Goal: Task Accomplishment & Management: Manage account settings

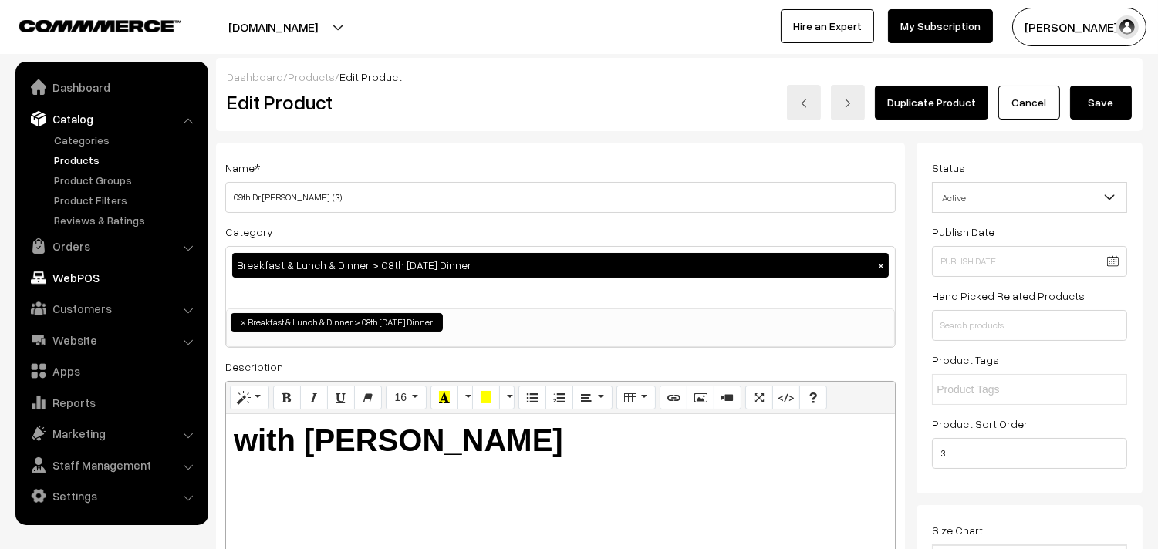
click at [66, 249] on link "Orders" at bounding box center [111, 246] width 184 height 28
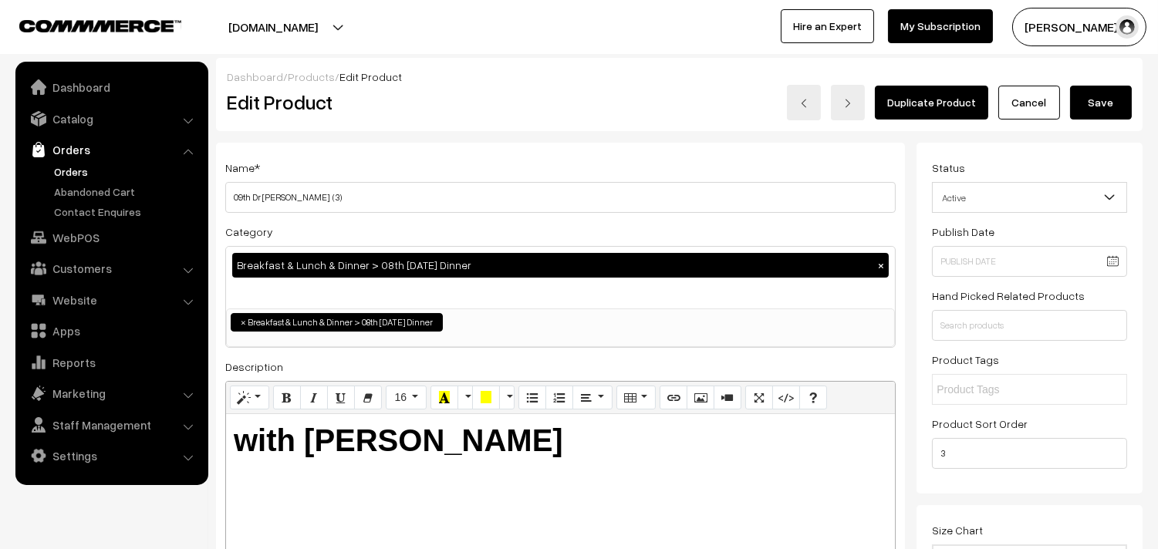
click at [83, 170] on link "Orders" at bounding box center [126, 172] width 153 height 16
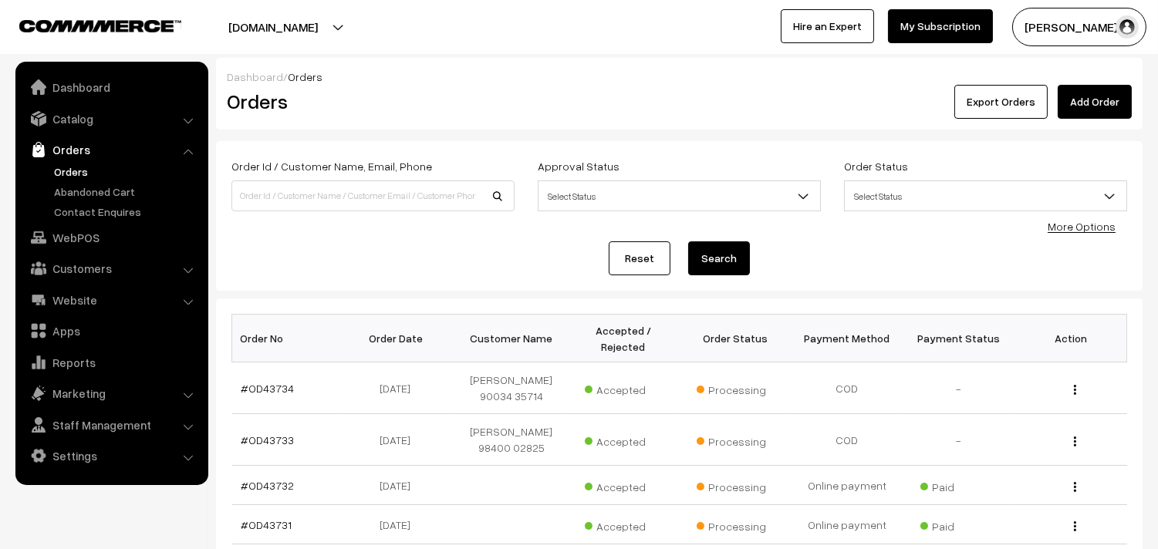
click at [79, 171] on link "Orders" at bounding box center [126, 172] width 153 height 16
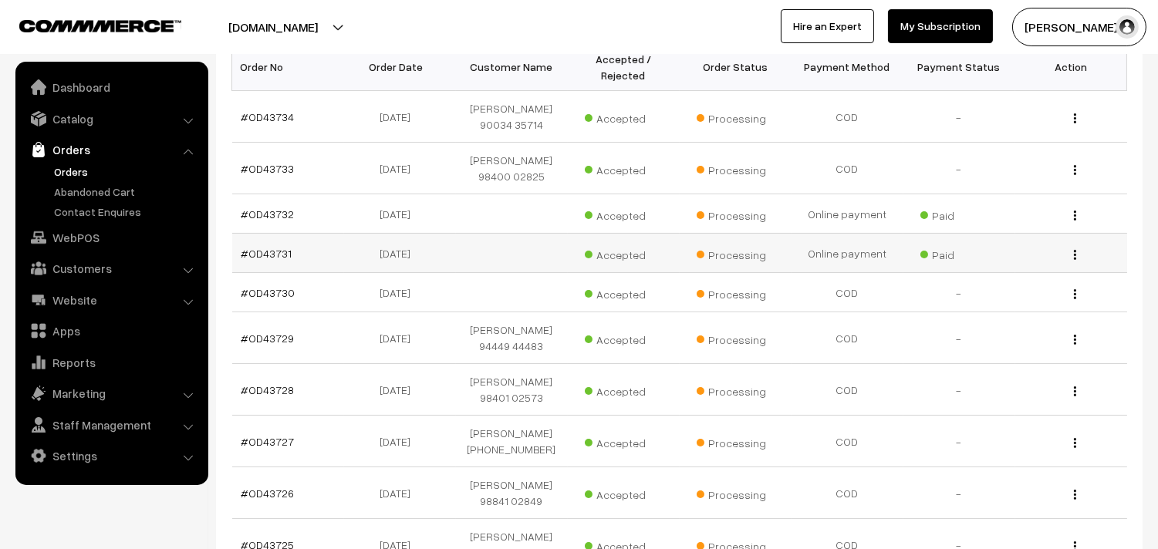
scroll to position [428, 0]
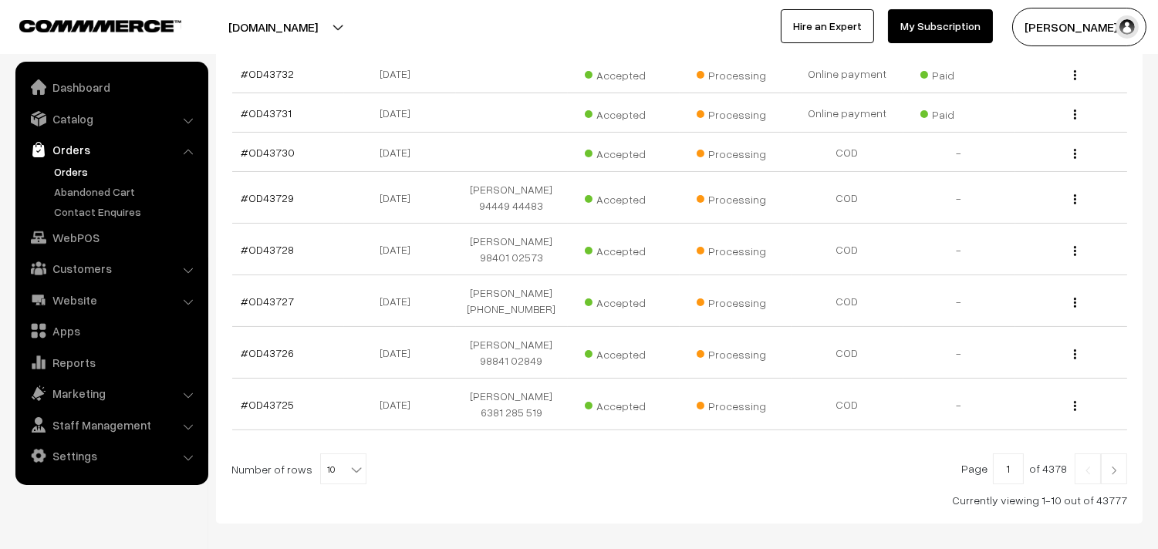
scroll to position [475, 0]
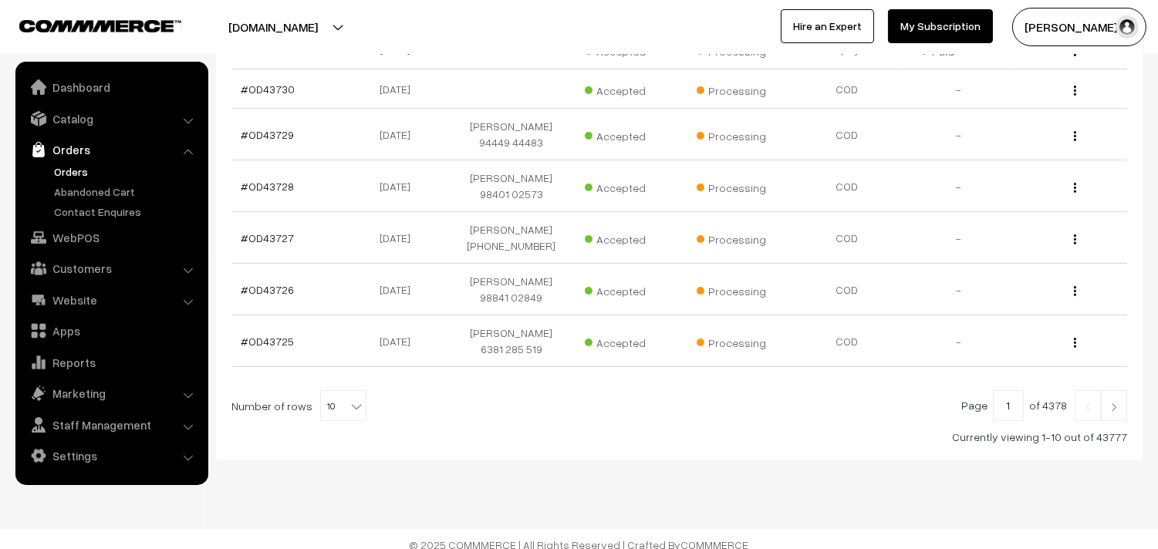
click at [349, 399] on b at bounding box center [356, 406] width 15 height 15
select select "90"
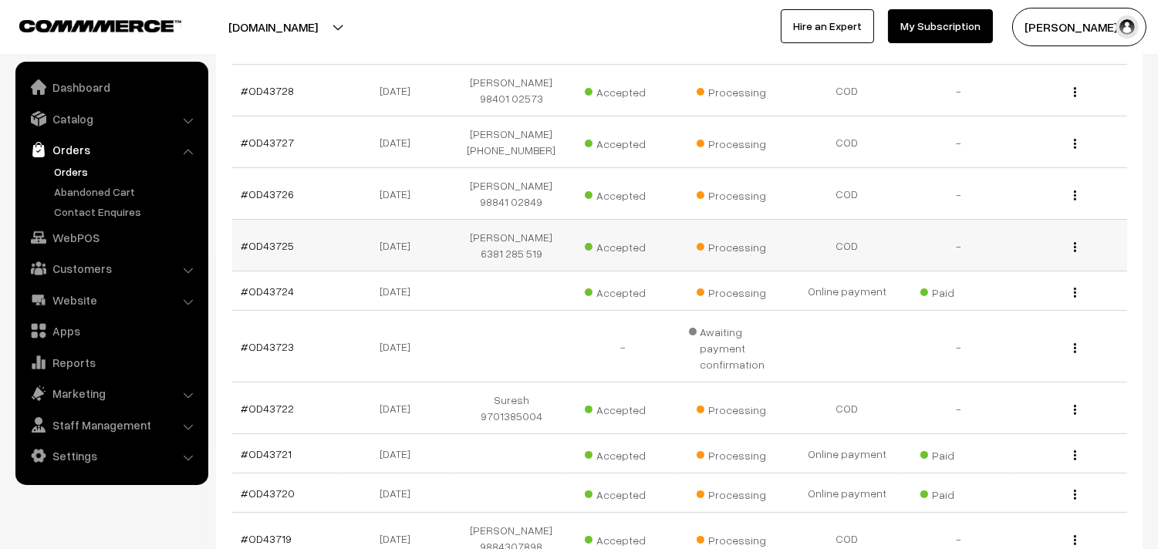
scroll to position [600, 0]
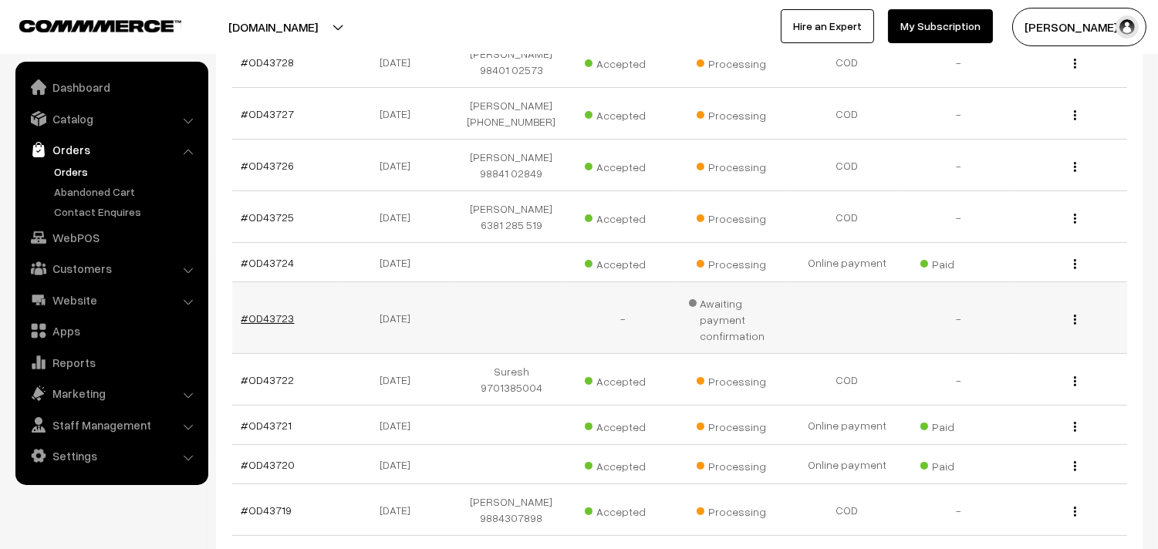
click at [282, 312] on link "#OD43723" at bounding box center [268, 318] width 53 height 13
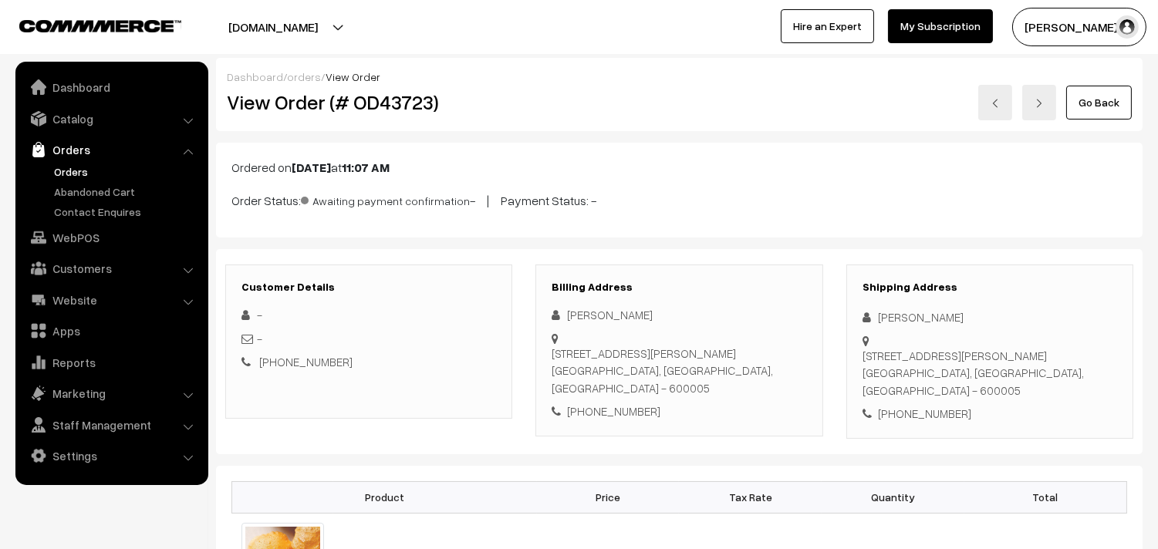
click at [1094, 98] on link "Go Back" at bounding box center [1099, 103] width 66 height 34
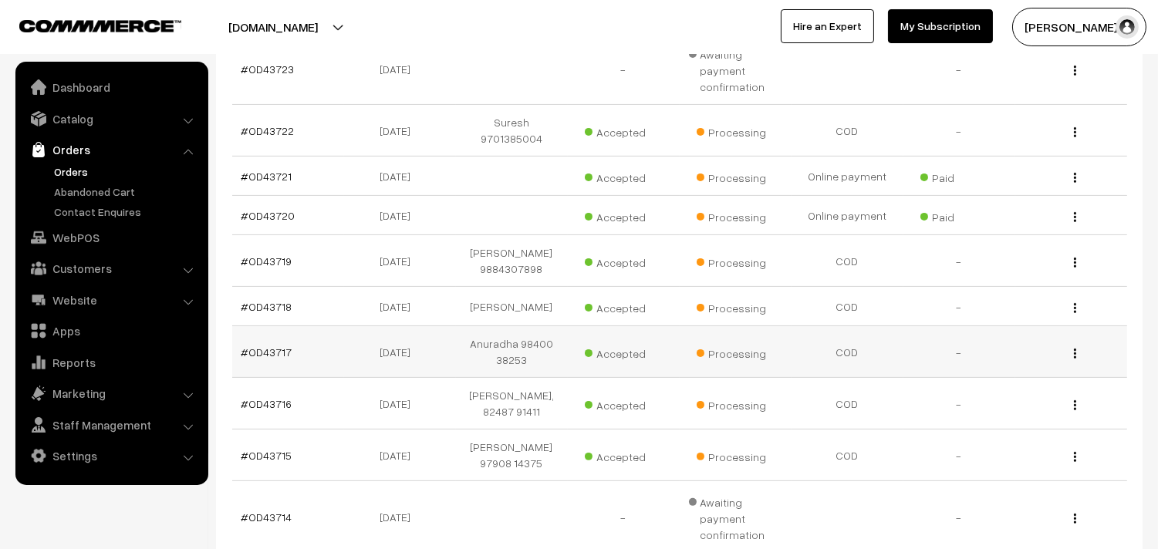
scroll to position [943, 0]
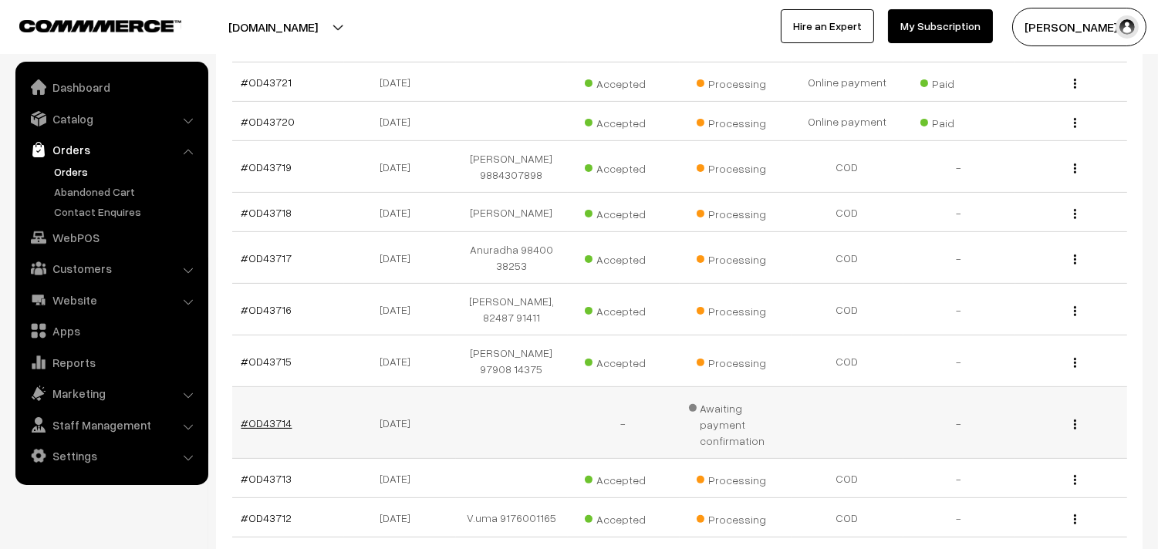
click at [272, 417] on link "#OD43714" at bounding box center [267, 423] width 51 height 13
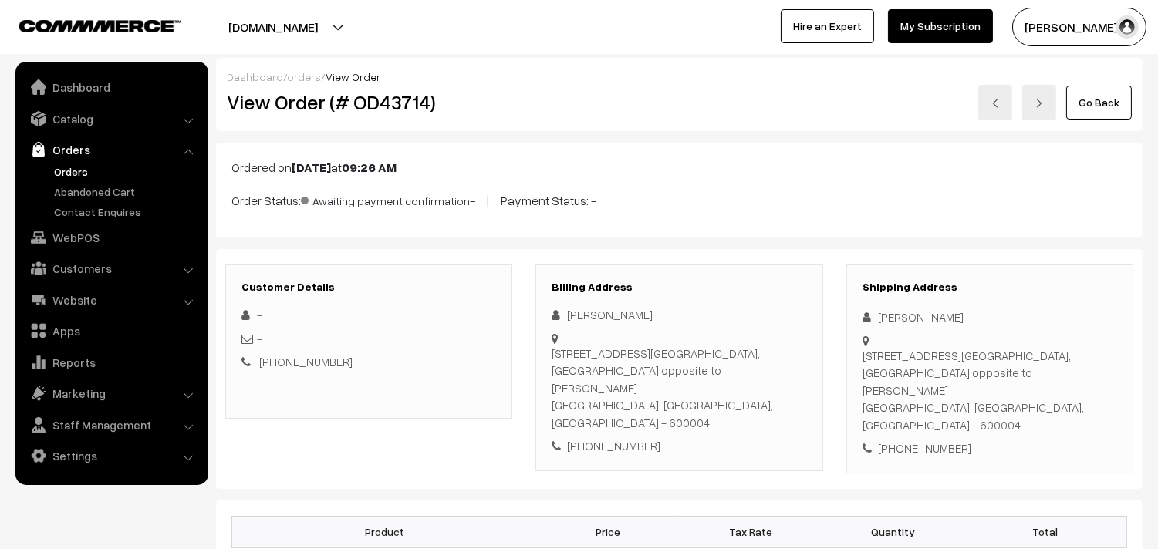
click at [66, 173] on link "Orders" at bounding box center [126, 172] width 153 height 16
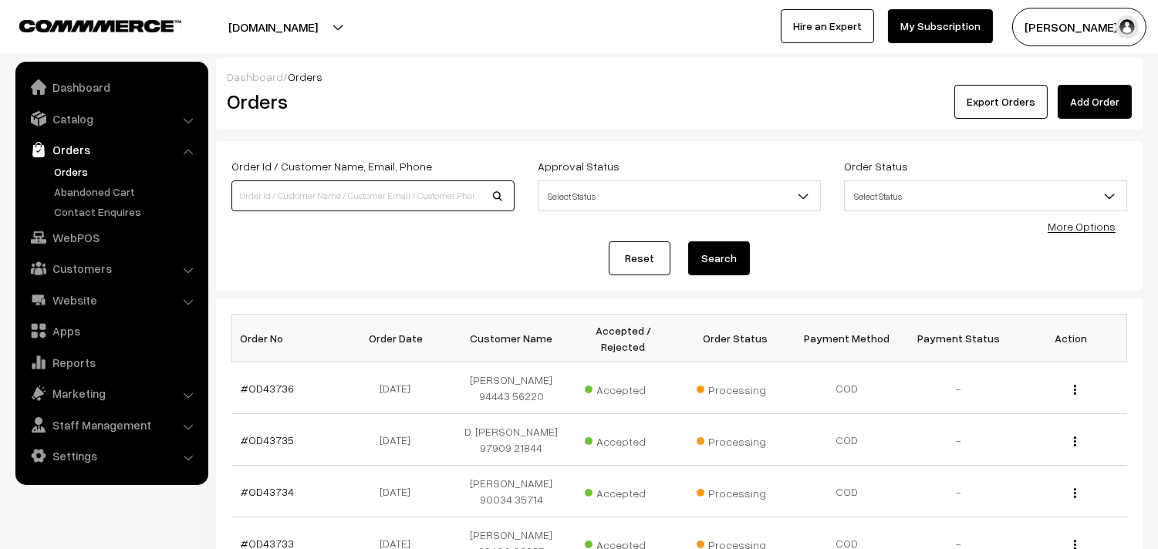
drag, startPoint x: 350, startPoint y: 204, endPoint x: 338, endPoint y: 201, distance: 12.7
click at [350, 204] on input at bounding box center [372, 196] width 283 height 31
click at [306, 196] on input at bounding box center [372, 196] width 283 height 31
type input "9791013651"
click at [688, 242] on button "Search" at bounding box center [719, 259] width 62 height 34
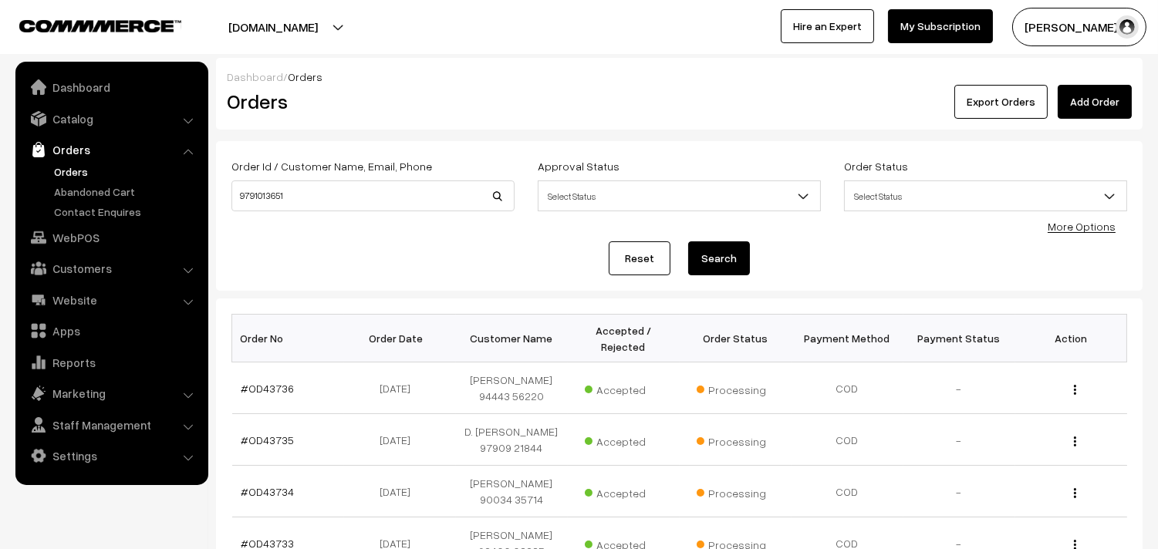
click at [724, 260] on button "Search" at bounding box center [719, 259] width 62 height 34
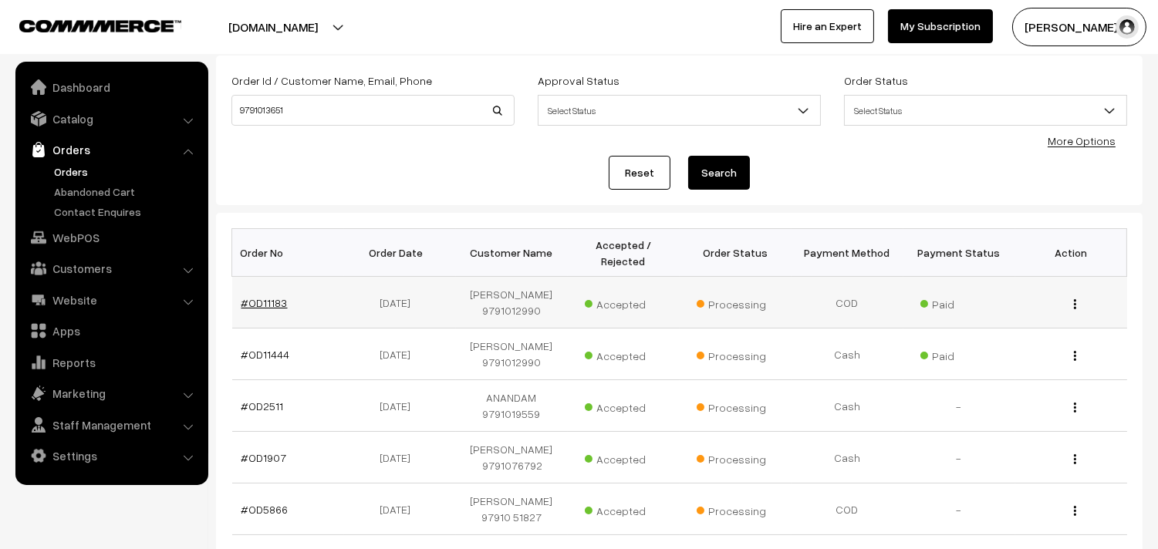
click at [262, 296] on link "#OD11183" at bounding box center [265, 302] width 46 height 13
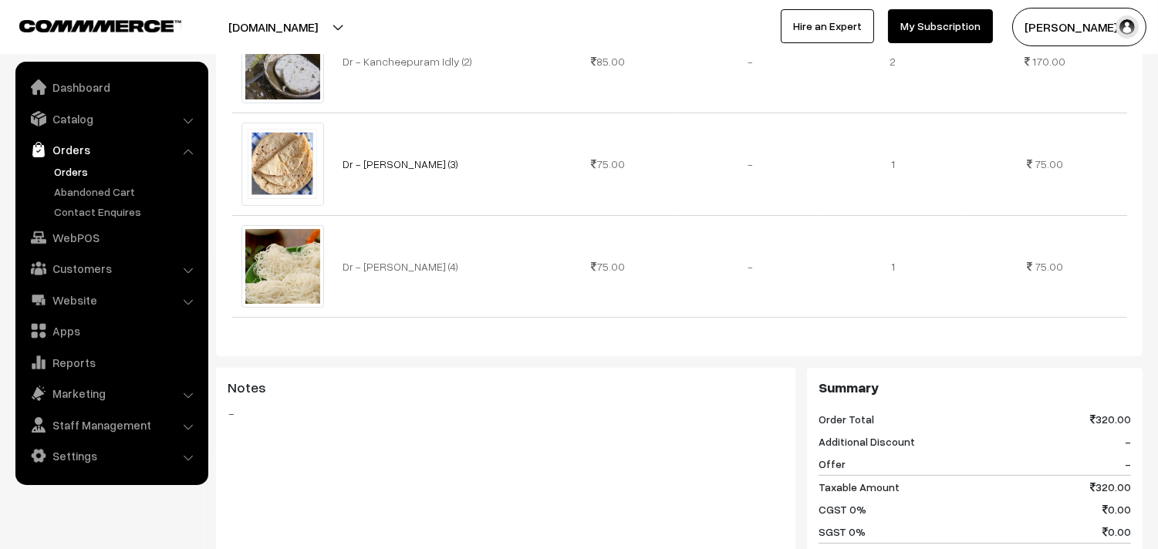
scroll to position [685, 0]
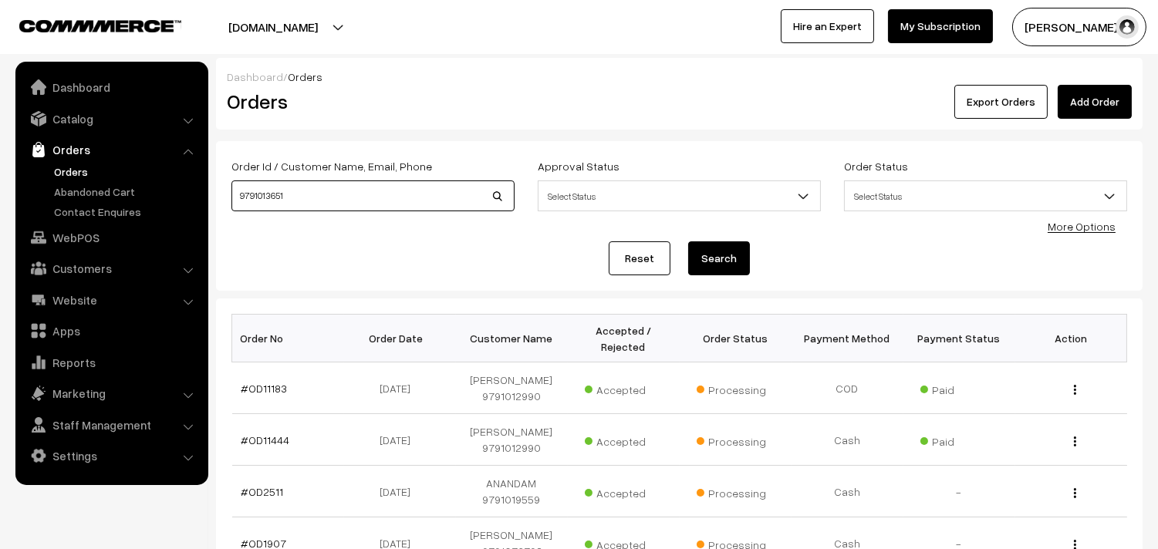
click at [296, 197] on input "9791013651" at bounding box center [372, 196] width 283 height 31
click at [688, 242] on button "Search" at bounding box center [719, 259] width 62 height 34
click at [68, 270] on link "Customers" at bounding box center [111, 269] width 184 height 28
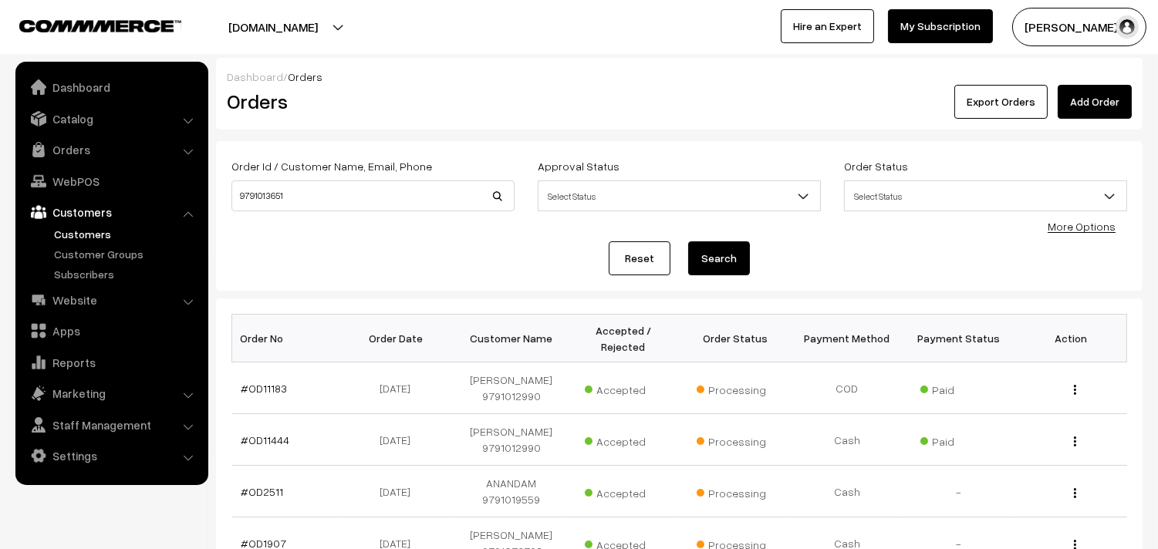
click at [83, 228] on link "Customers" at bounding box center [126, 234] width 153 height 16
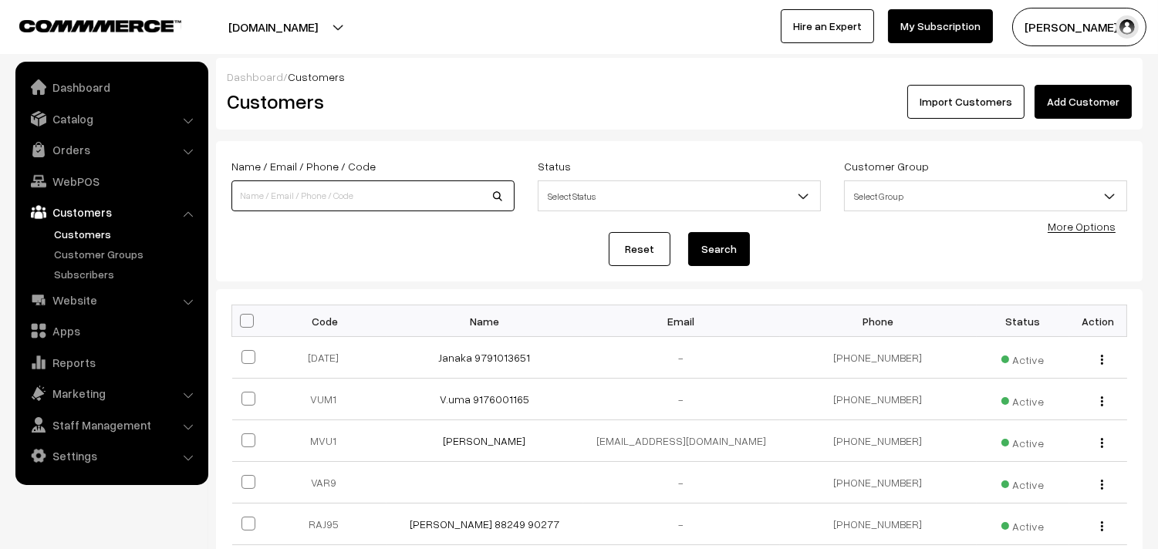
click at [311, 203] on input at bounding box center [372, 196] width 283 height 31
click at [268, 194] on input at bounding box center [372, 196] width 283 height 31
click at [273, 194] on input at bounding box center [372, 196] width 283 height 31
click at [93, 123] on link "Catalog" at bounding box center [111, 119] width 184 height 28
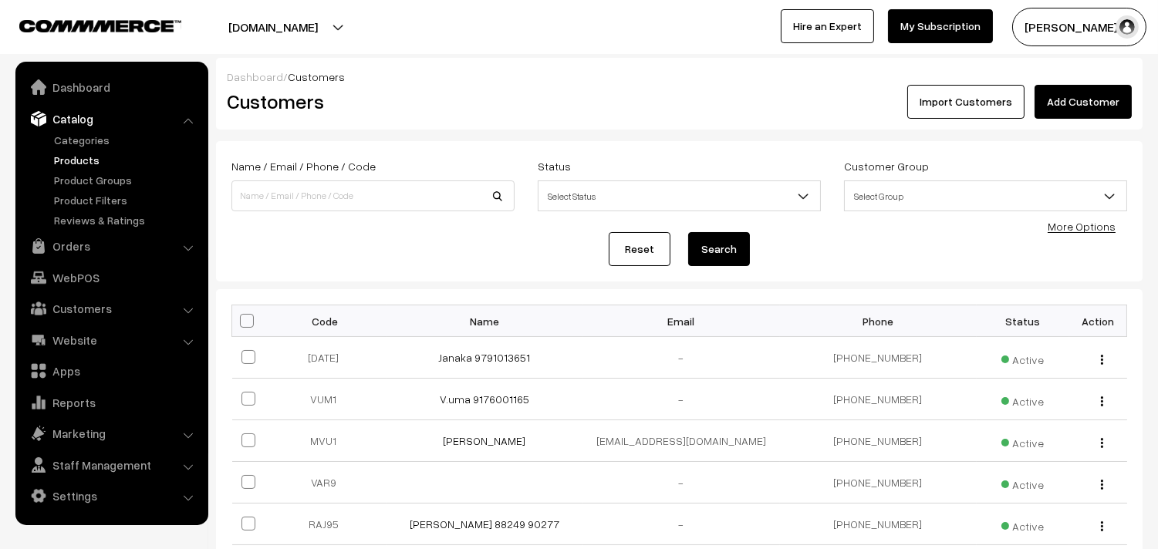
click at [88, 154] on link "Products" at bounding box center [126, 160] width 153 height 16
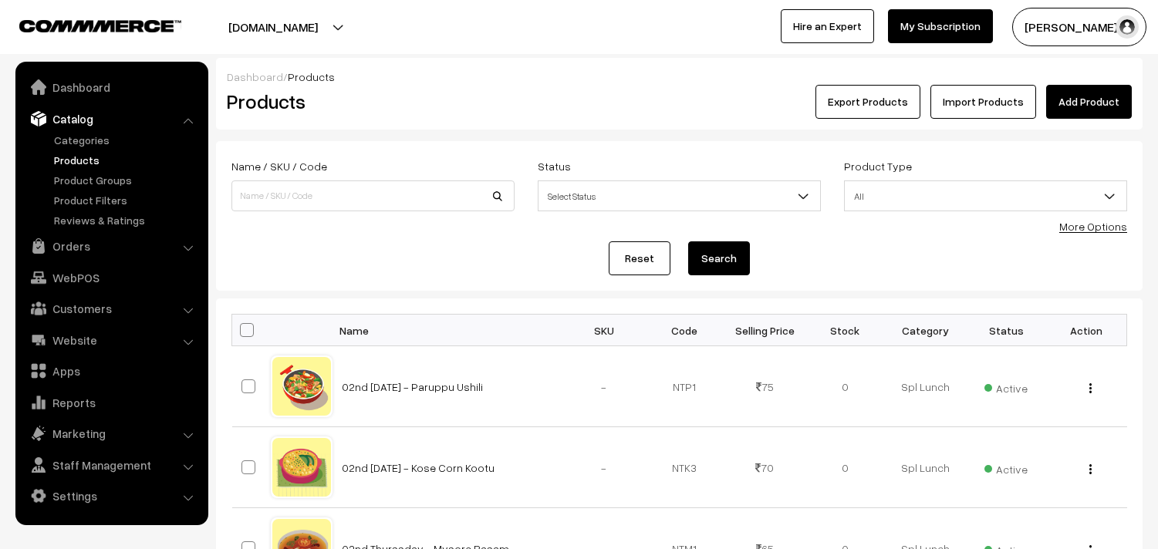
click at [365, 196] on input at bounding box center [372, 196] width 283 height 31
type input "methi"
click at [688, 242] on button "Search" at bounding box center [719, 259] width 62 height 34
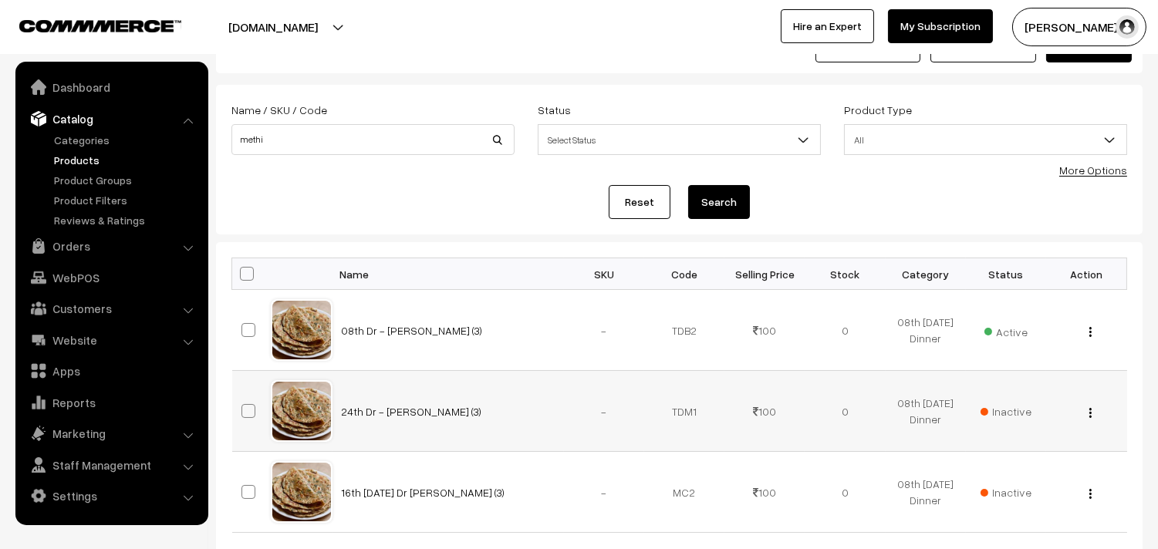
scroll to position [86, 0]
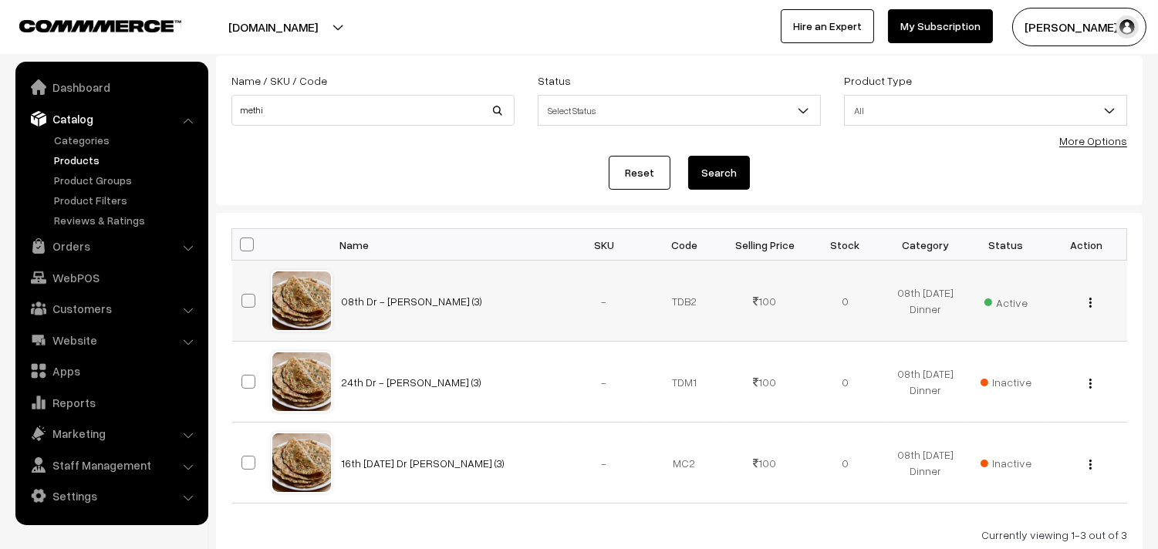
click at [1091, 303] on img "button" at bounding box center [1091, 303] width 2 height 10
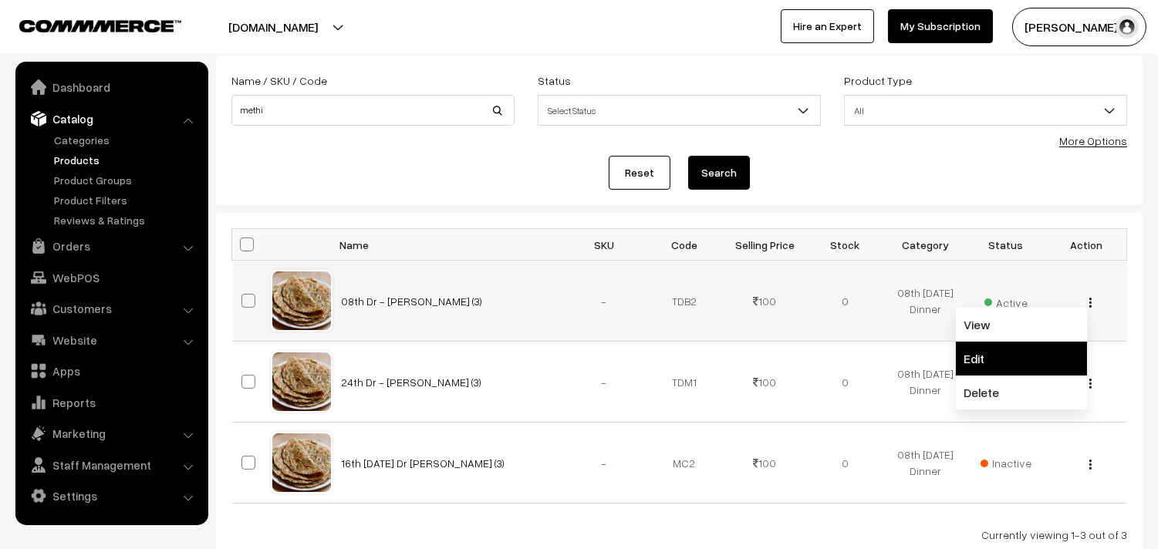
click at [1028, 355] on link "Edit" at bounding box center [1021, 359] width 131 height 34
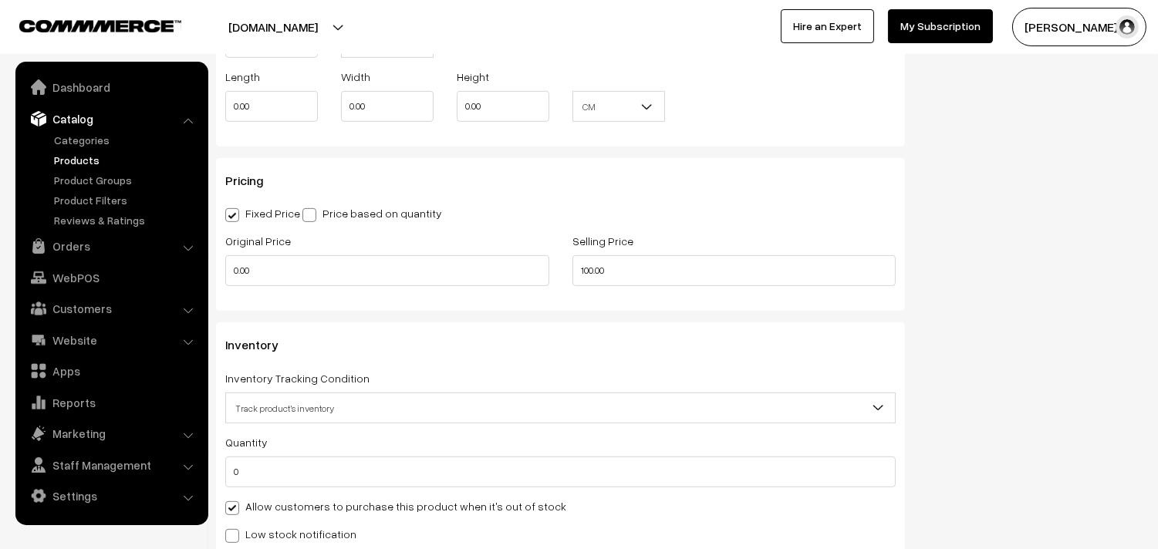
scroll to position [1371, 0]
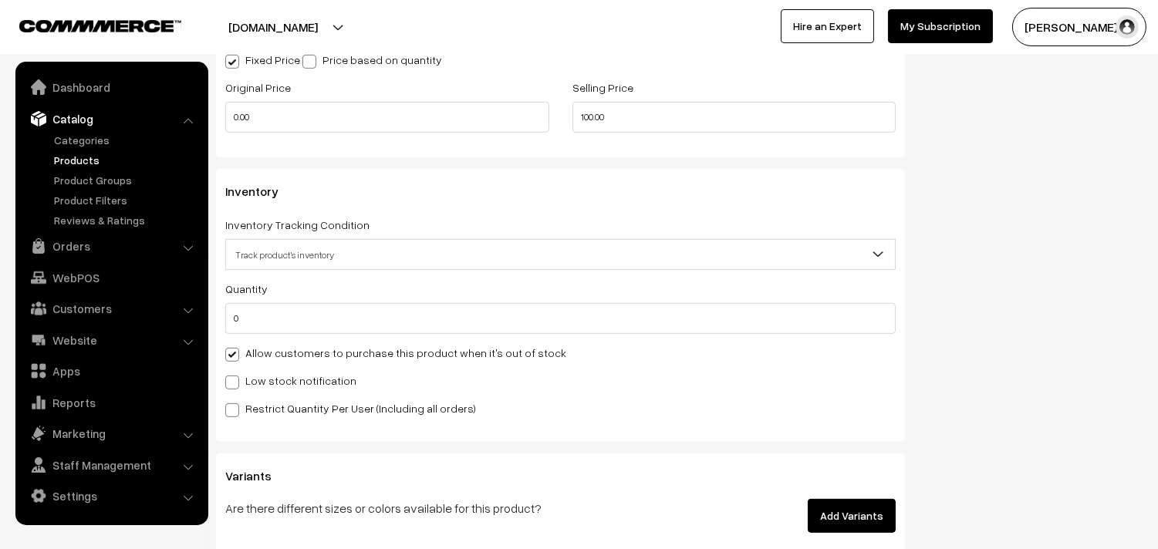
click at [260, 353] on label "Allow customers to purchase this product when it's out of stock" at bounding box center [395, 353] width 341 height 16
click at [235, 353] on input "Allow customers to purchase this product when it's out of stock" at bounding box center [230, 352] width 10 height 10
checkbox input "false"
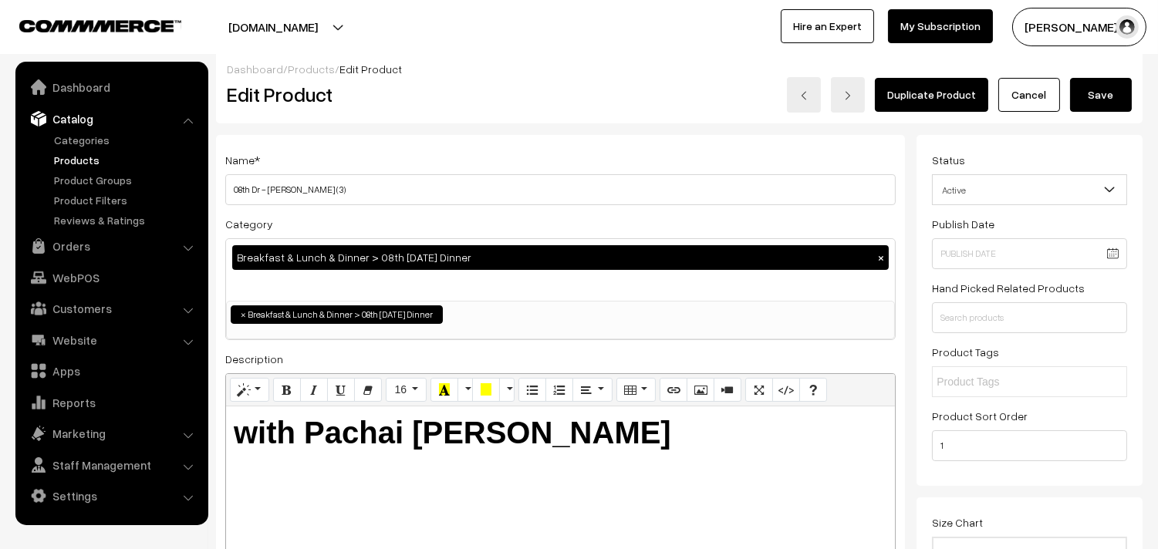
scroll to position [0, 0]
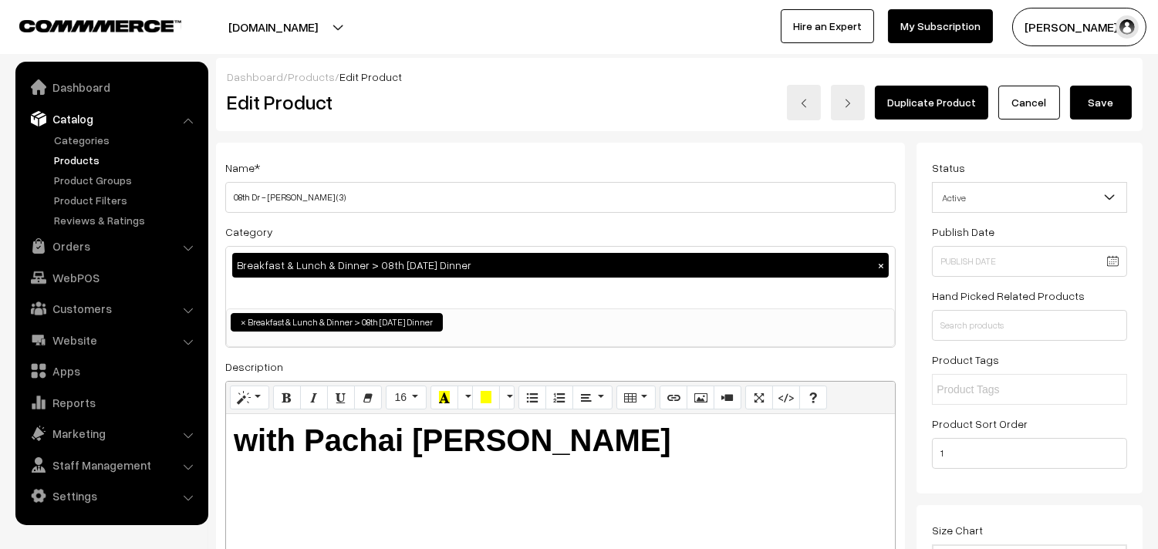
click at [1100, 102] on button "Save" at bounding box center [1101, 103] width 62 height 34
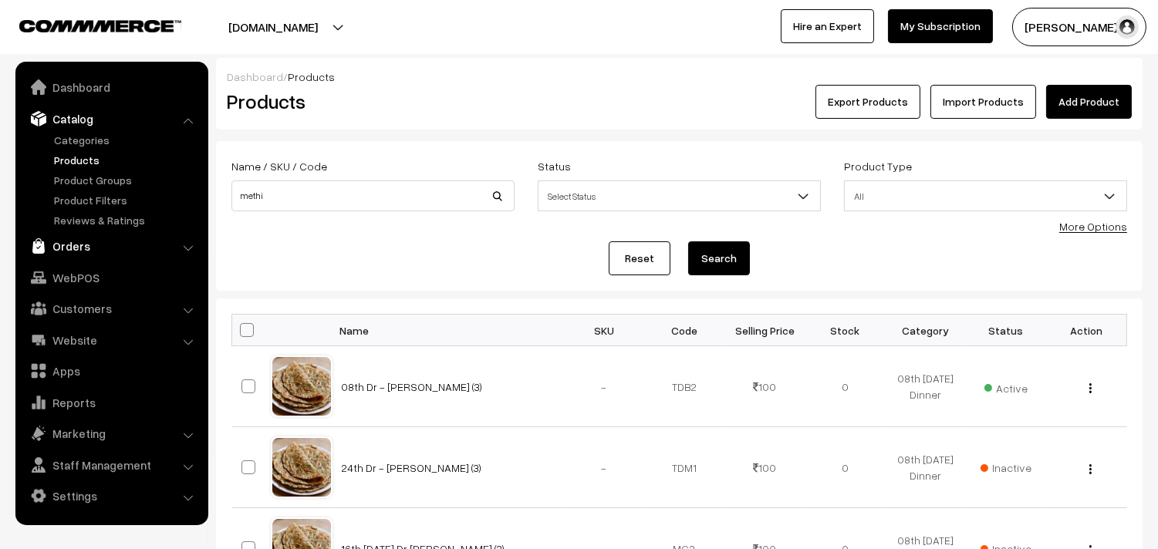
click at [74, 249] on link "Orders" at bounding box center [111, 246] width 184 height 28
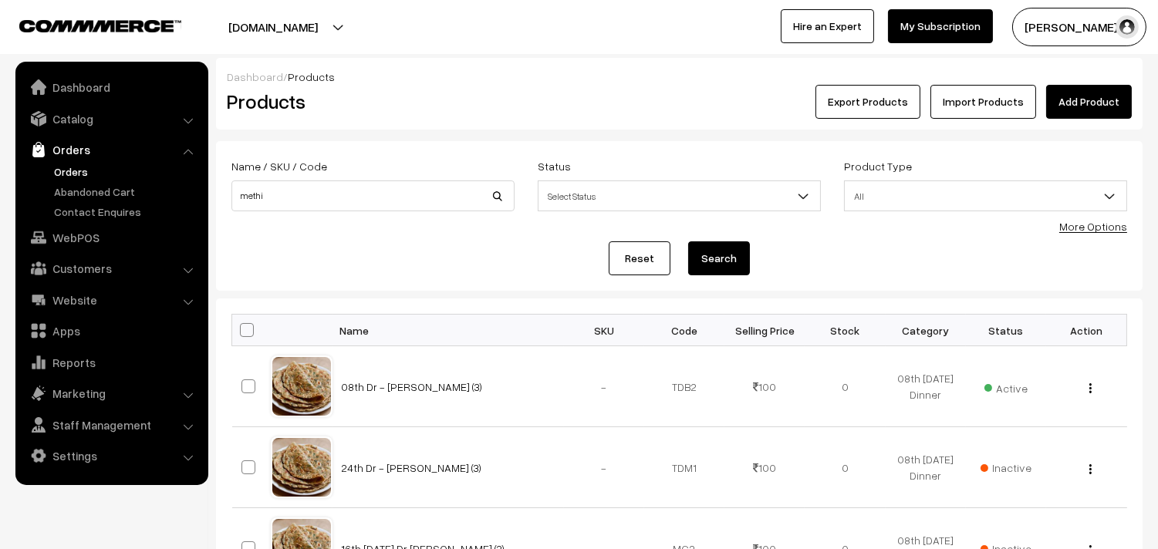
click at [79, 170] on link "Orders" at bounding box center [126, 172] width 153 height 16
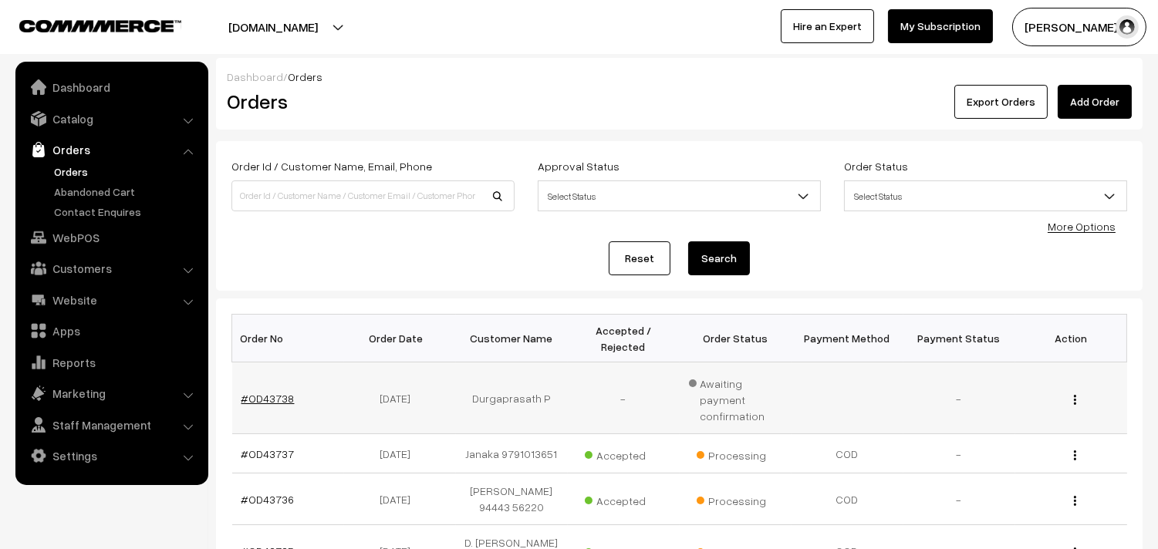
click at [269, 392] on link "#OD43738" at bounding box center [268, 398] width 53 height 13
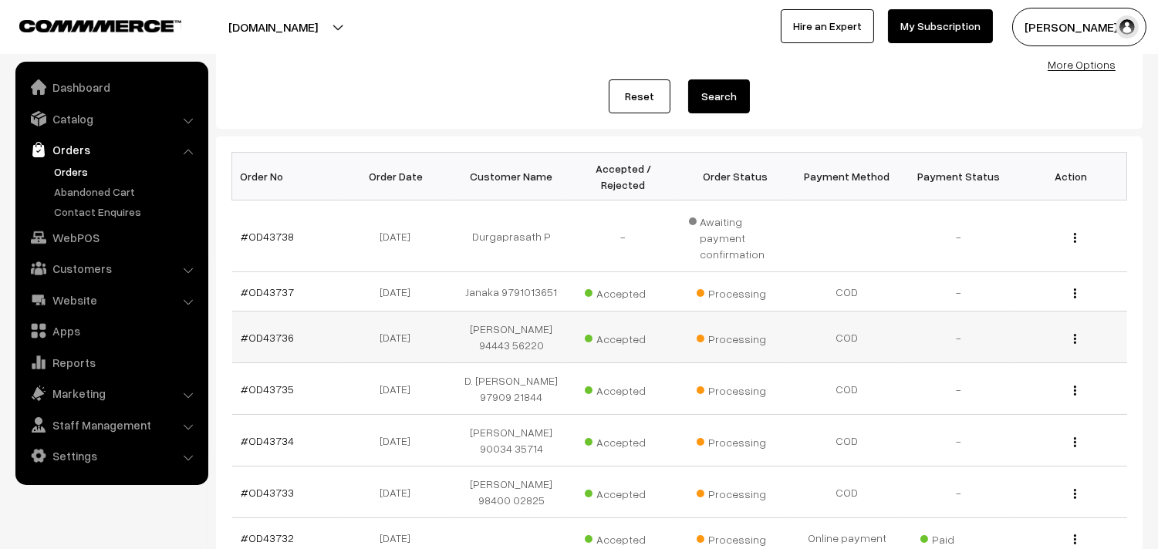
scroll to position [171, 0]
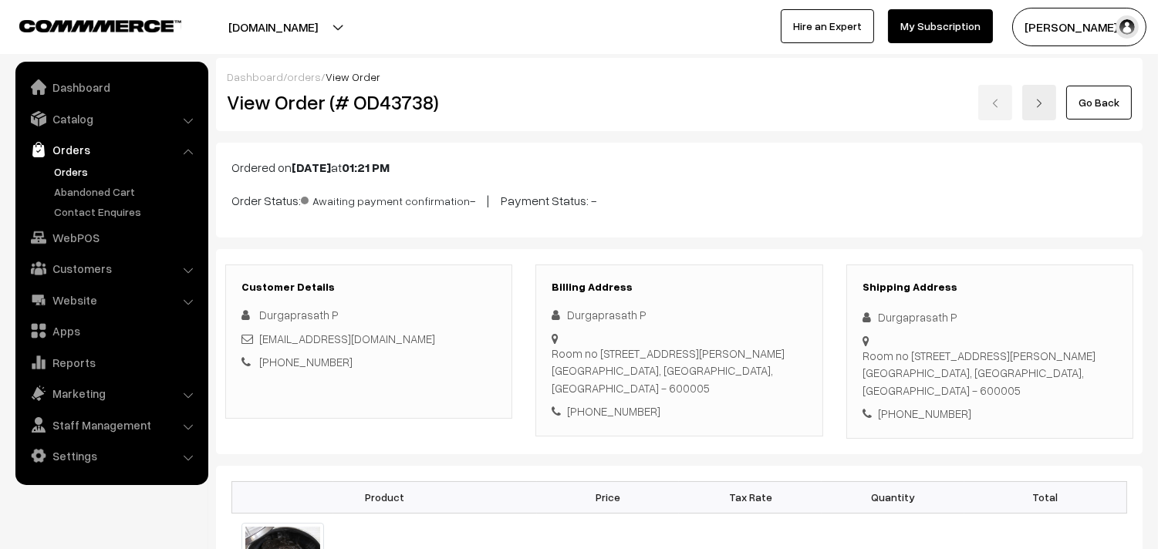
click at [1100, 101] on link "Go Back" at bounding box center [1099, 103] width 66 height 34
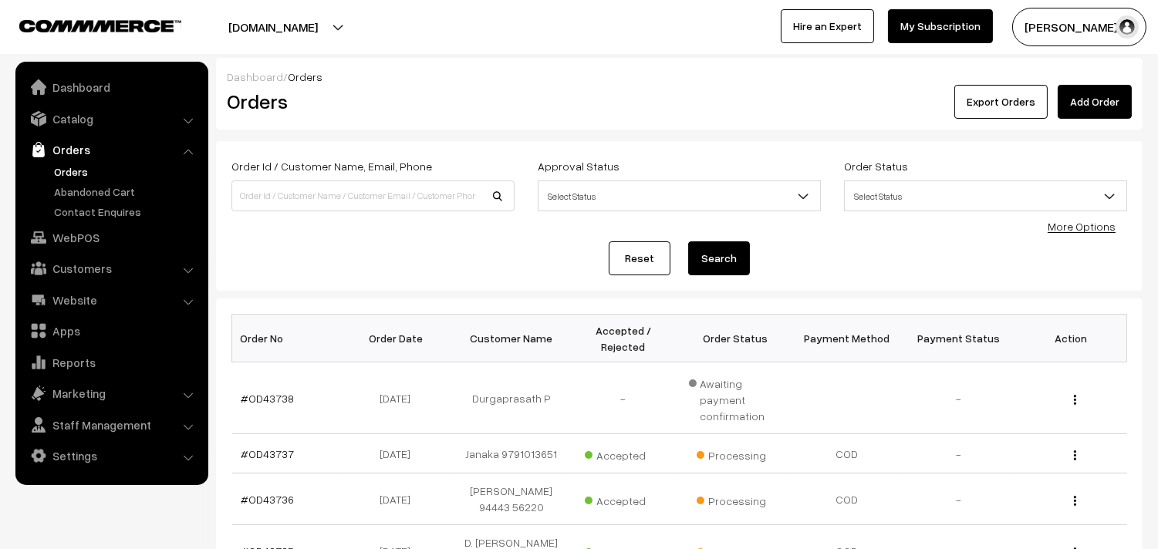
click at [80, 166] on link "Orders" at bounding box center [126, 172] width 153 height 16
click at [86, 173] on link "Orders" at bounding box center [126, 172] width 153 height 16
click at [77, 171] on link "Orders" at bounding box center [126, 172] width 153 height 16
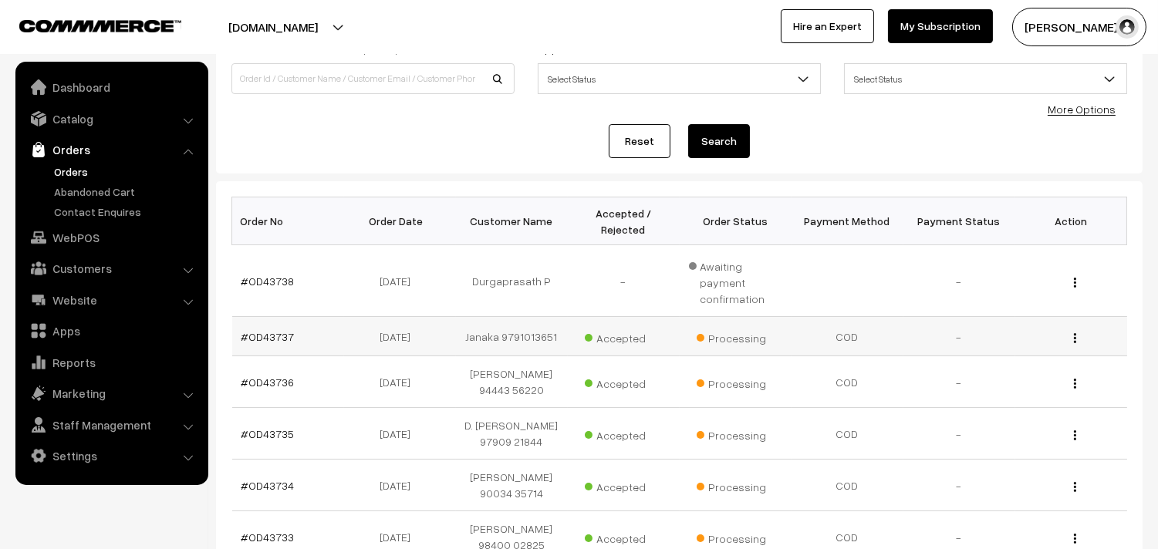
scroll to position [257, 0]
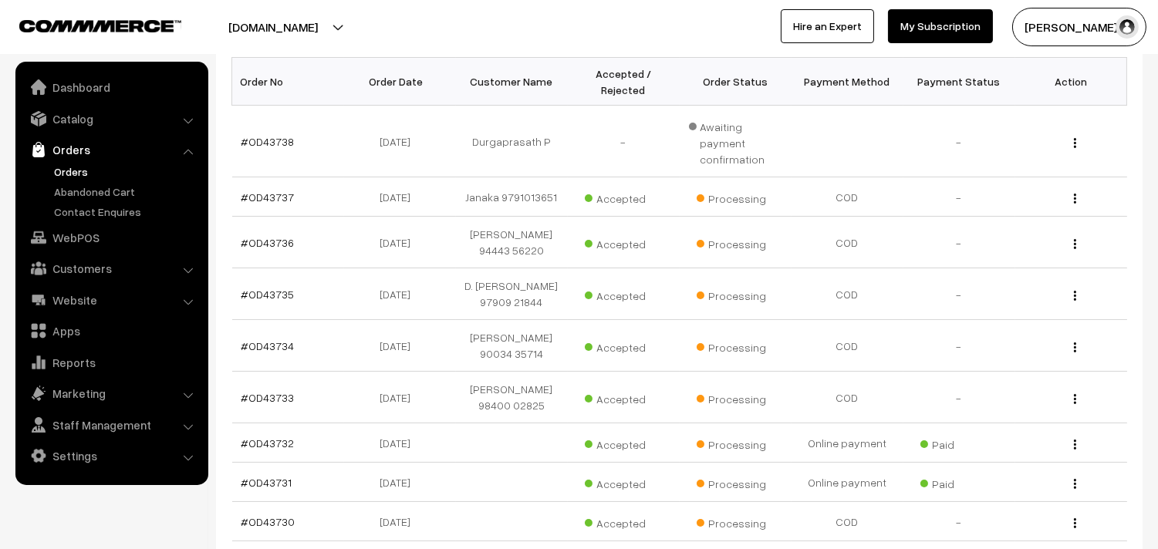
click at [64, 167] on link "Orders" at bounding box center [126, 172] width 153 height 16
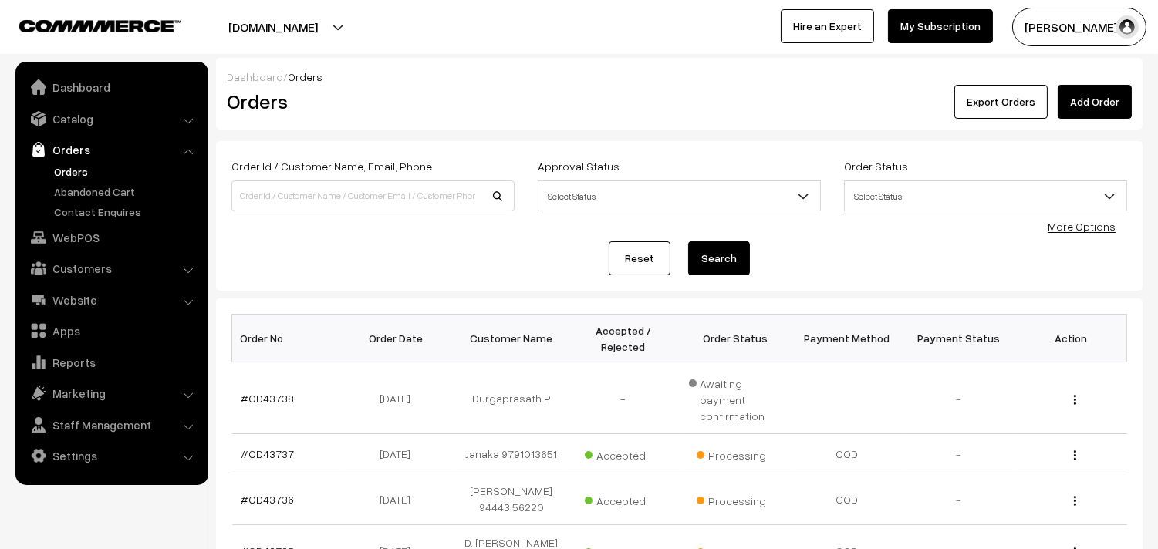
click at [63, 172] on link "Orders" at bounding box center [126, 172] width 153 height 16
click at [73, 164] on link "Orders" at bounding box center [126, 172] width 153 height 16
click at [261, 392] on link "#OD43738" at bounding box center [268, 398] width 53 height 13
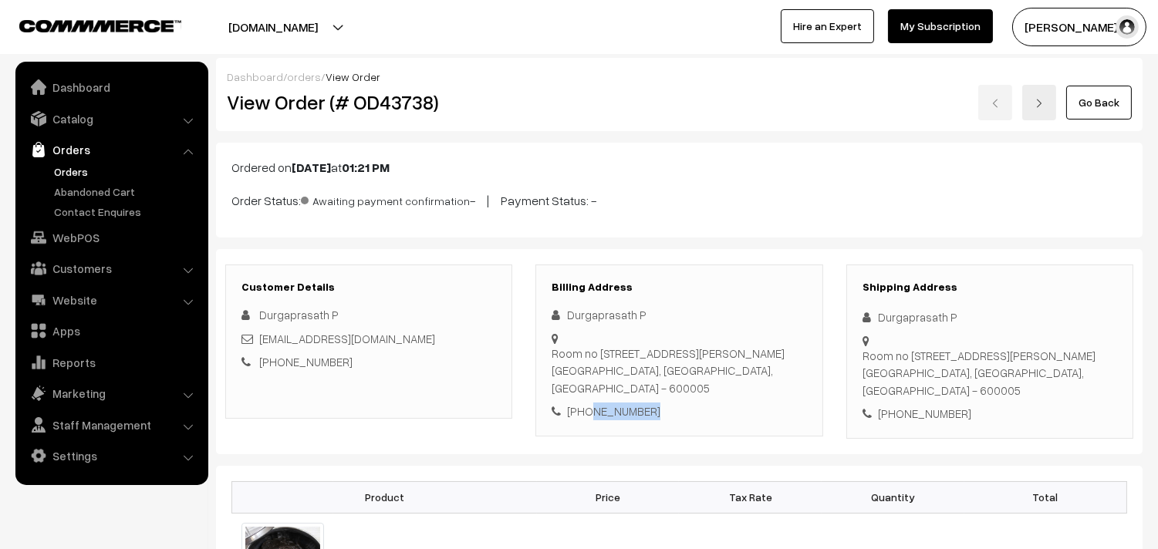
drag, startPoint x: 660, startPoint y: 392, endPoint x: 587, endPoint y: 398, distance: 72.8
click at [587, 403] on div "+91 8220899820" at bounding box center [679, 412] width 255 height 18
copy div "8220899820"
click at [76, 165] on link "Orders" at bounding box center [126, 172] width 153 height 16
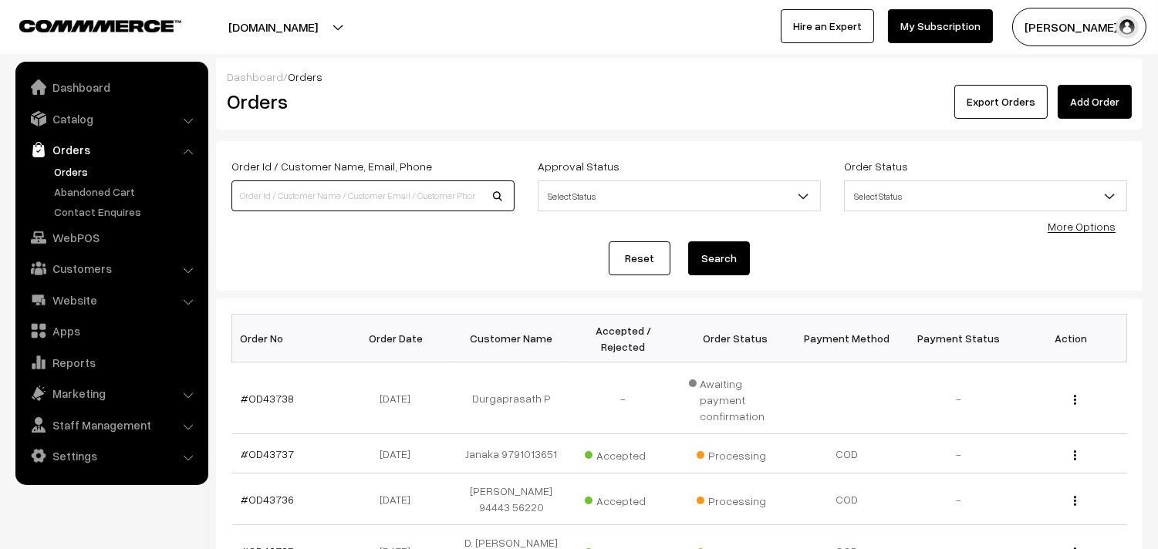
click at [299, 204] on input at bounding box center [372, 196] width 283 height 31
paste input "8220899820"
type input "8220899820"
click at [726, 252] on button "Search" at bounding box center [719, 259] width 62 height 34
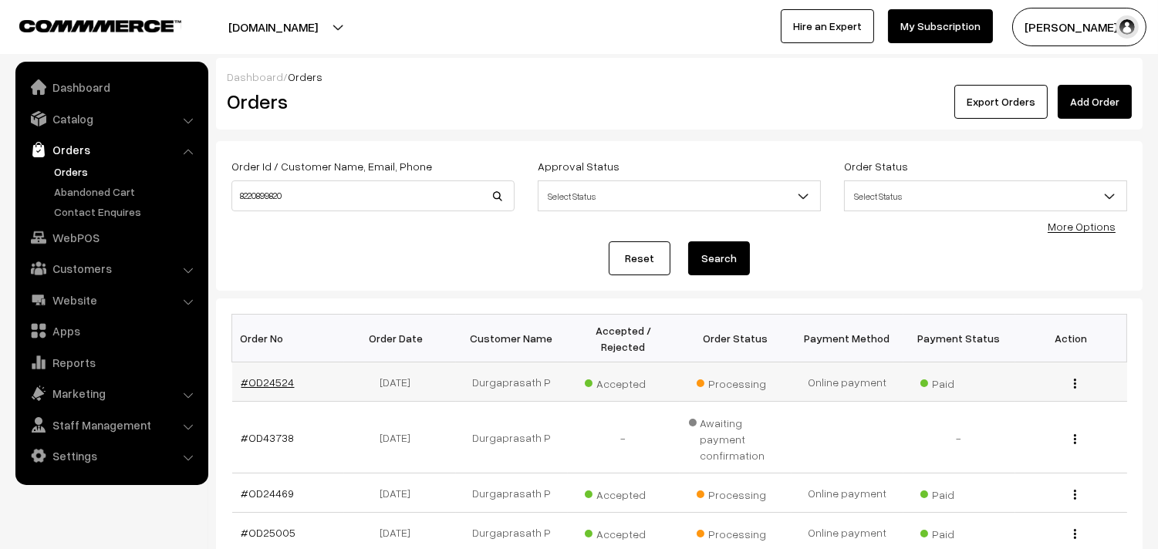
click at [280, 386] on link "#OD24524" at bounding box center [268, 382] width 53 height 13
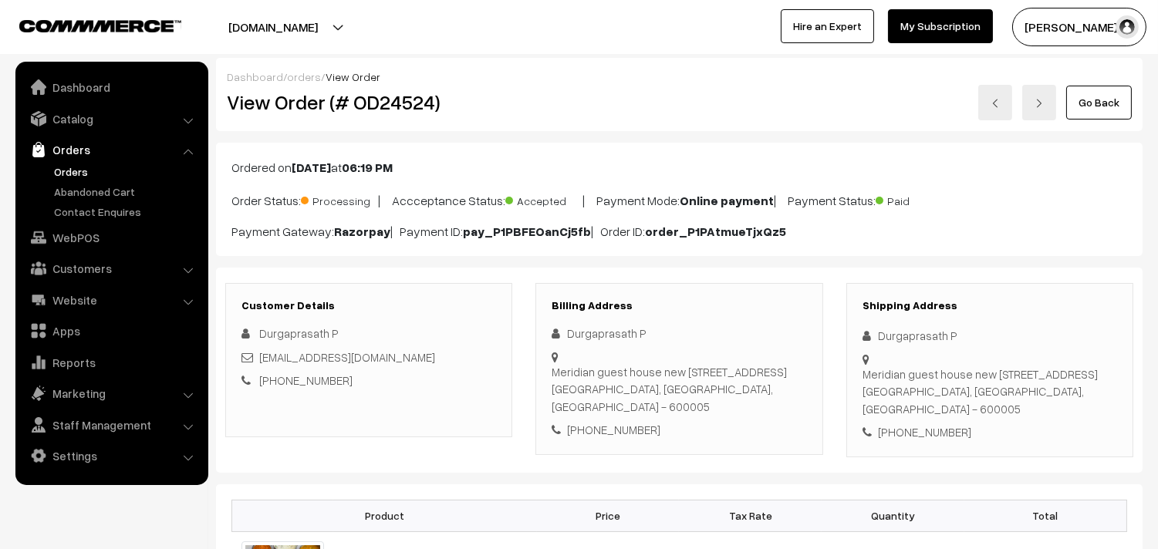
click at [1106, 101] on link "Go Back" at bounding box center [1099, 103] width 66 height 34
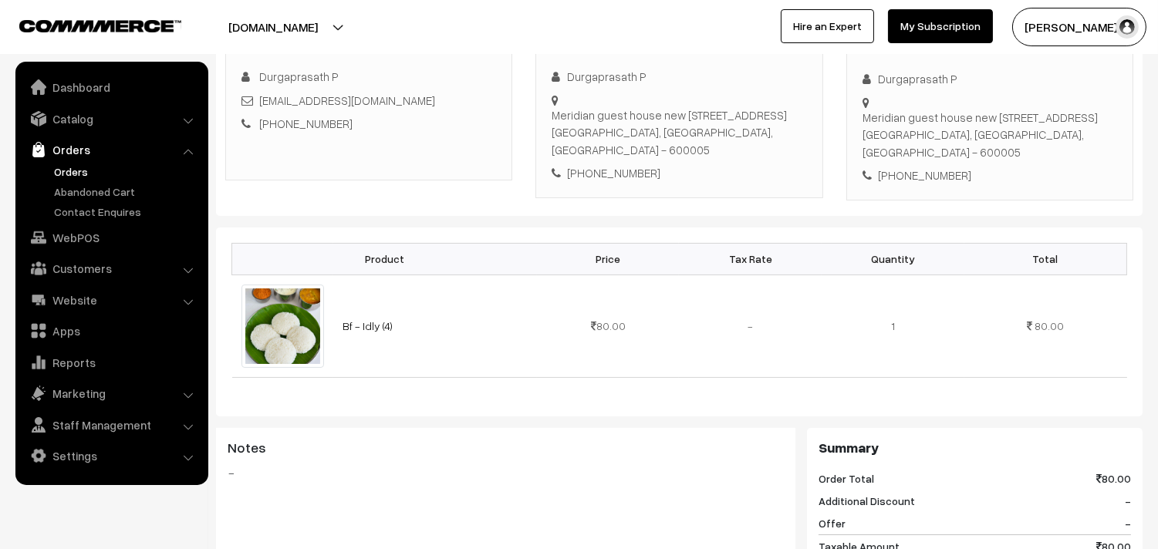
scroll to position [210, 0]
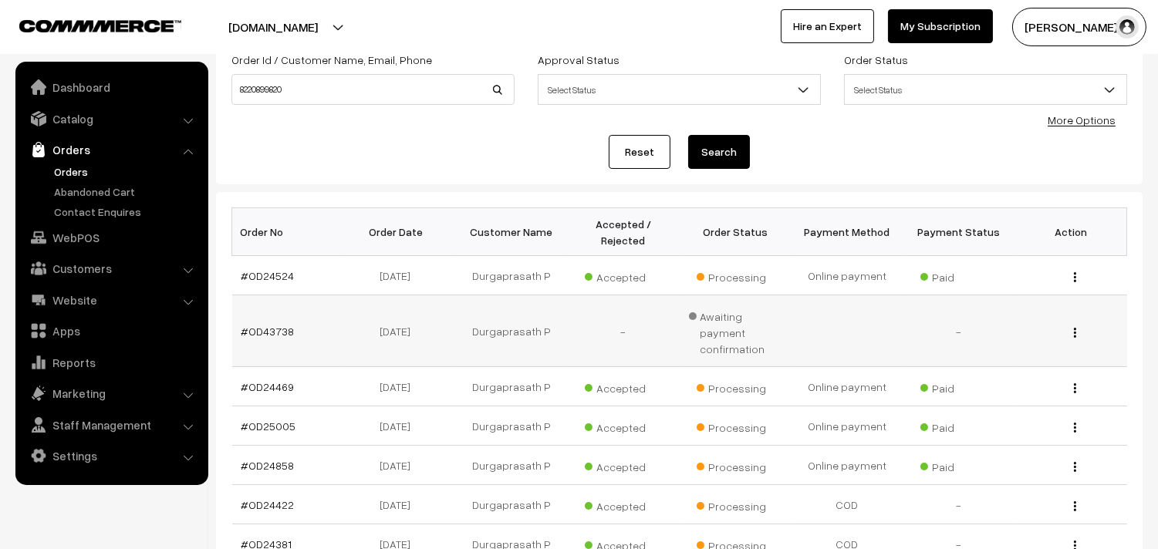
scroll to position [86, 0]
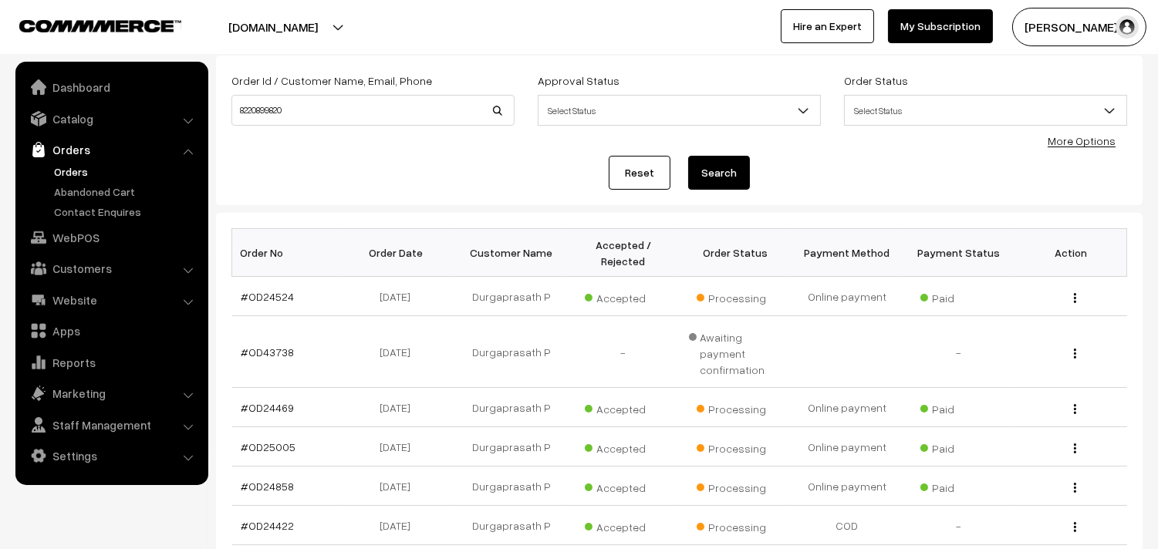
click at [76, 149] on link "Orders" at bounding box center [111, 150] width 184 height 28
click at [78, 170] on link "Orders" at bounding box center [126, 172] width 153 height 16
